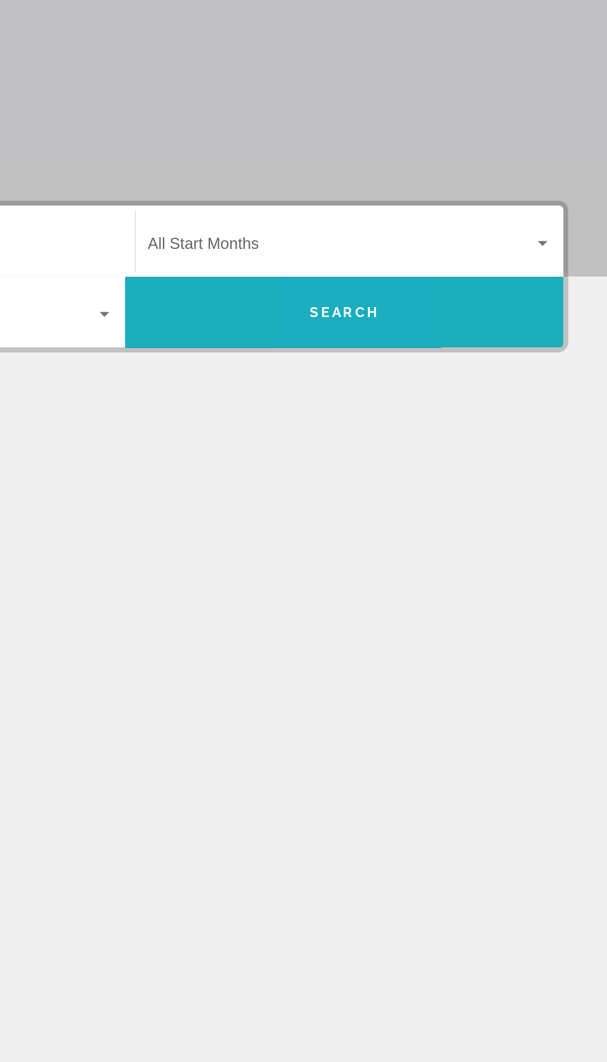
click at [448, 384] on button "Search" at bounding box center [441, 394] width 276 height 45
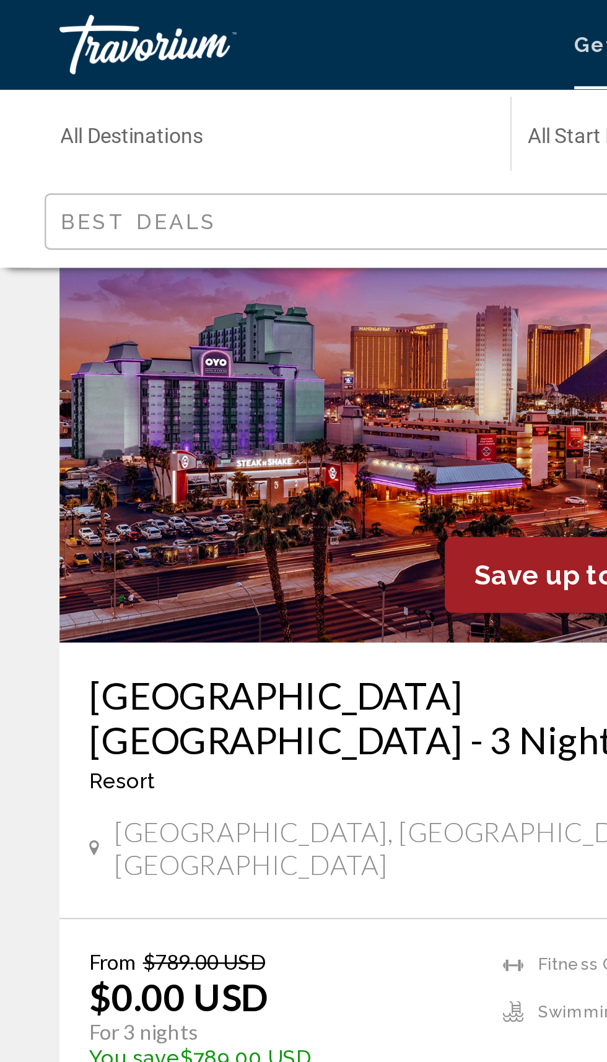
scroll to position [348, 0]
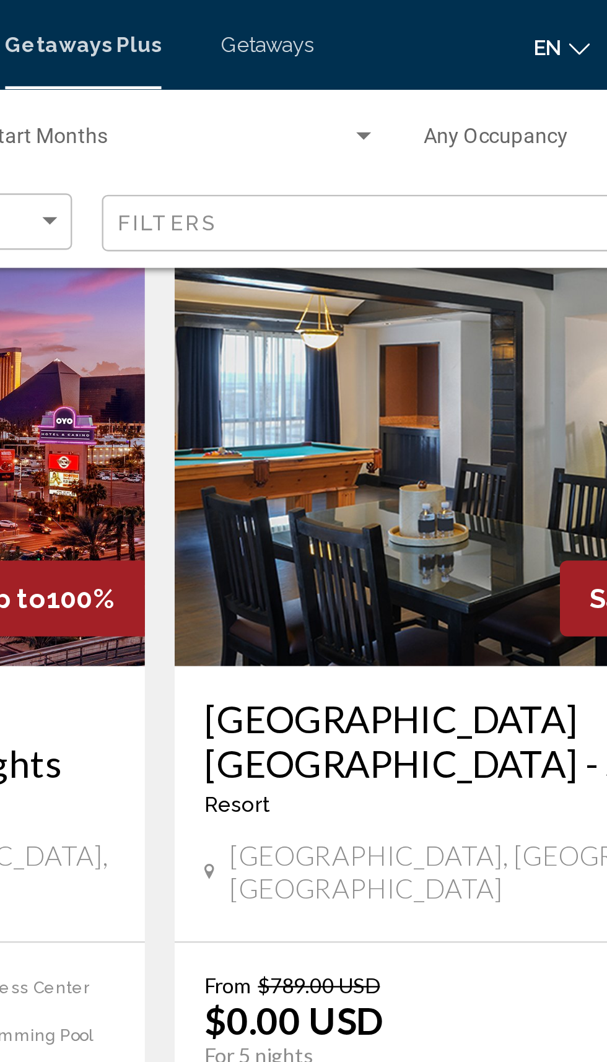
click at [238, 37] on mat-toolbar "Getaways Plus Getaways en English Español Français Italiano Português русский U…" at bounding box center [303, 18] width 607 height 37
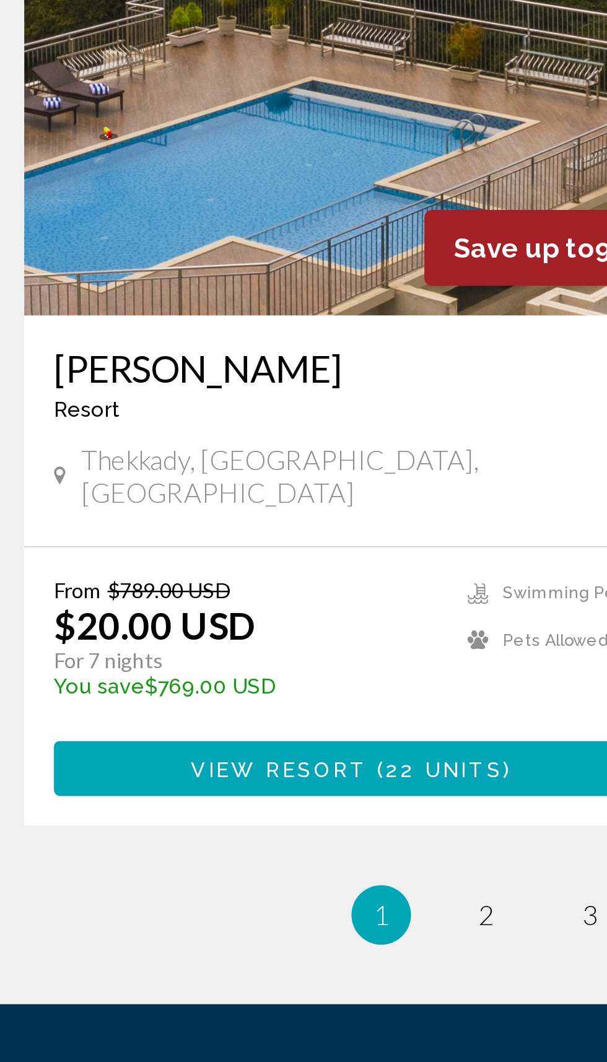
scroll to position [2132, 0]
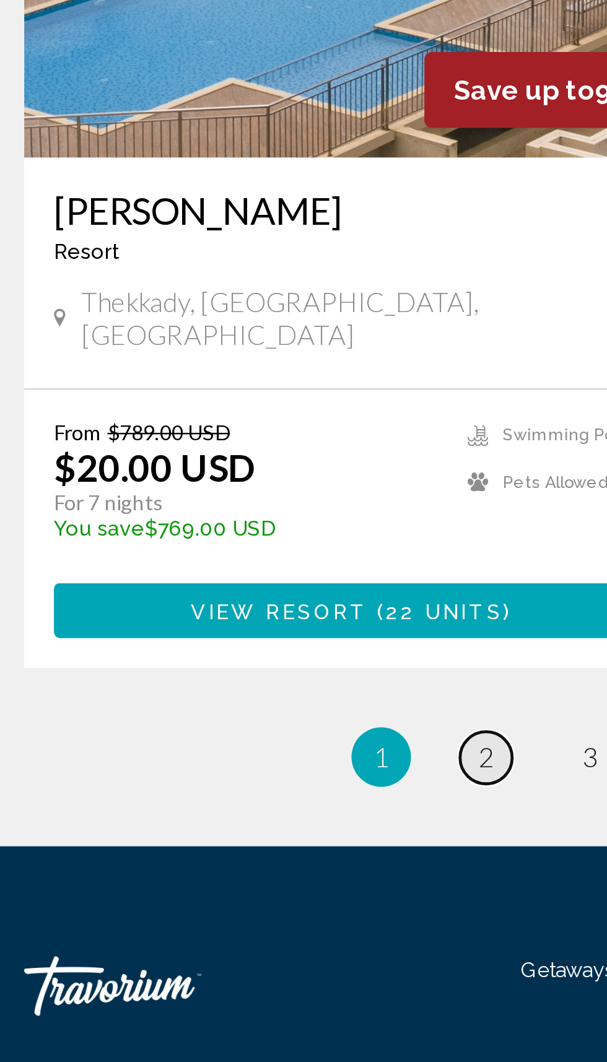
click at [214, 928] on span "2" at bounding box center [217, 935] width 6 height 14
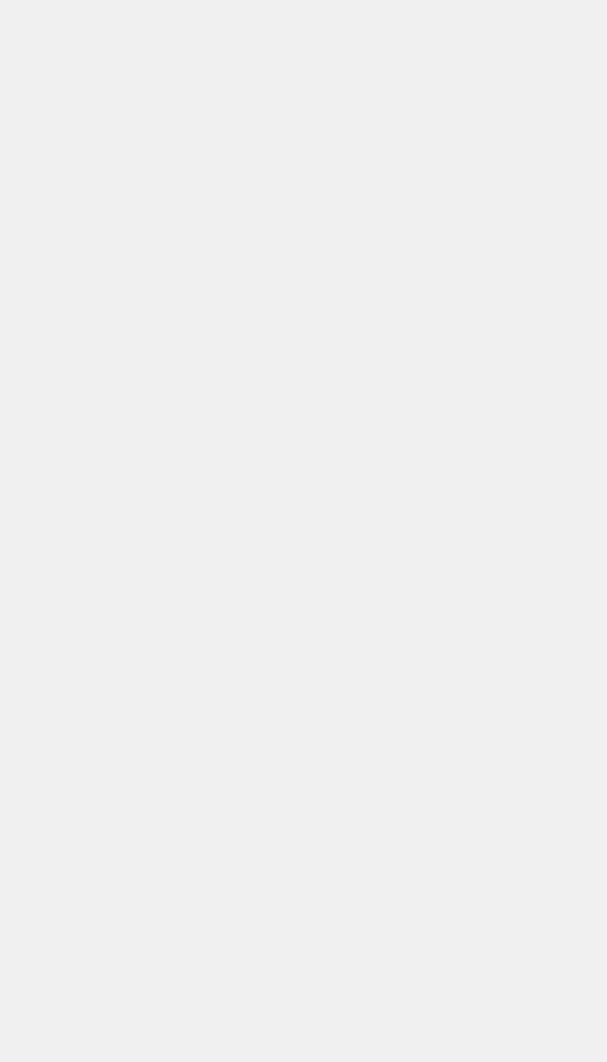
scroll to position [40, 0]
